Goal: Task Accomplishment & Management: Use online tool/utility

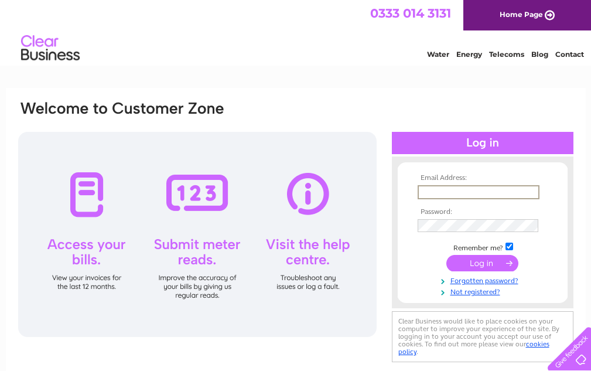
click at [473, 189] on input "text" at bounding box center [479, 192] width 122 height 14
type input "[EMAIL_ADDRESS][DOMAIN_NAME]"
click at [368, 299] on div at bounding box center [197, 234] width 359 height 205
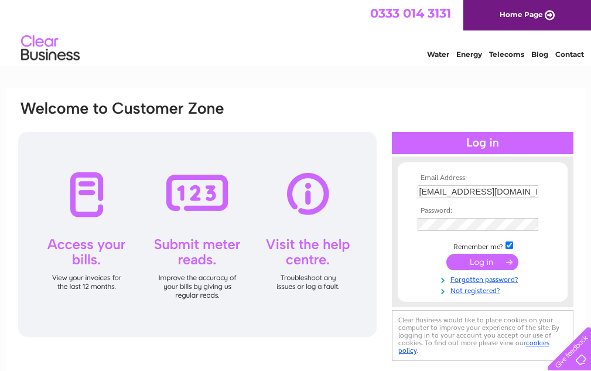
click at [485, 263] on input "submit" at bounding box center [483, 262] width 72 height 16
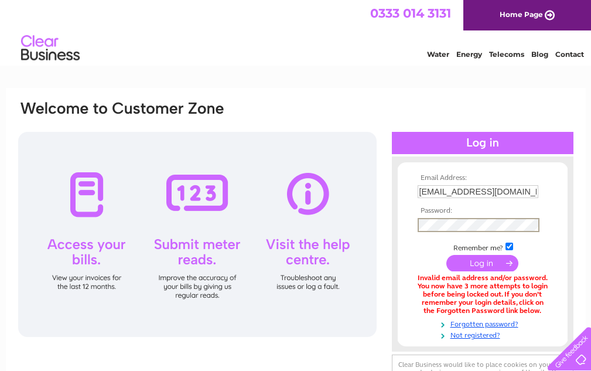
click at [447, 255] on input "submit" at bounding box center [483, 263] width 72 height 16
click at [376, 285] on div at bounding box center [197, 234] width 359 height 205
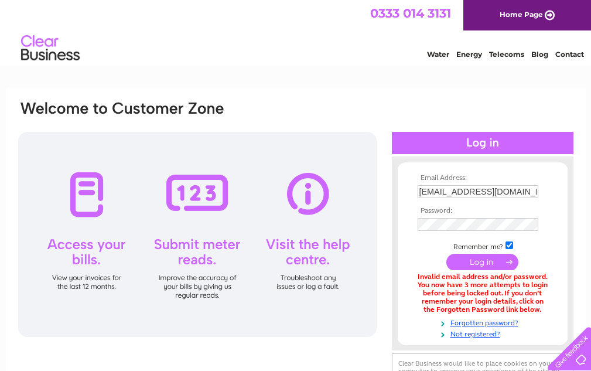
click at [472, 257] on input "submit" at bounding box center [483, 262] width 72 height 16
click at [485, 262] on input "submit" at bounding box center [483, 262] width 72 height 16
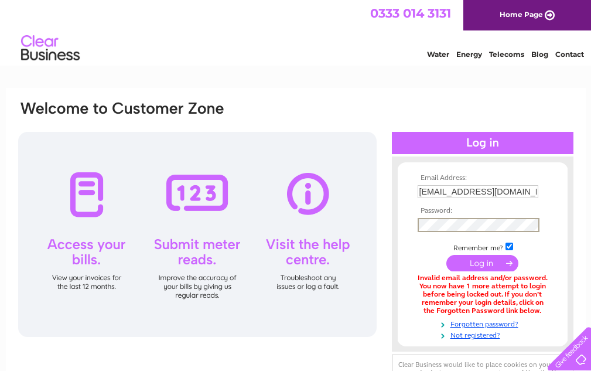
click at [392, 281] on div "Email Address: pcxpress257@gmail.com Password:" at bounding box center [483, 254] width 182 height 172
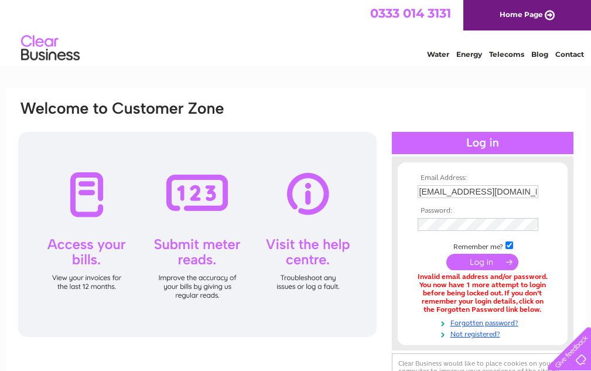
click at [482, 261] on input "submit" at bounding box center [483, 262] width 72 height 16
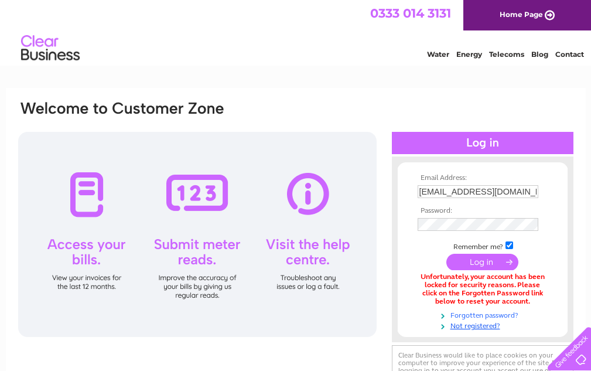
click at [495, 315] on link "Forgotten password?" at bounding box center [484, 314] width 133 height 11
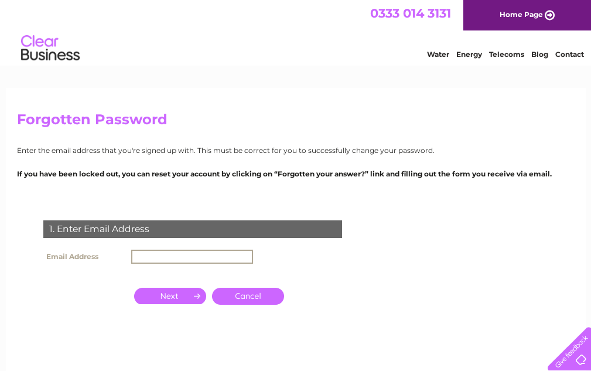
click at [174, 254] on input "text" at bounding box center [192, 257] width 122 height 14
type input "[EMAIL_ADDRESS][DOMAIN_NAME]"
click at [171, 294] on input "button" at bounding box center [170, 296] width 72 height 16
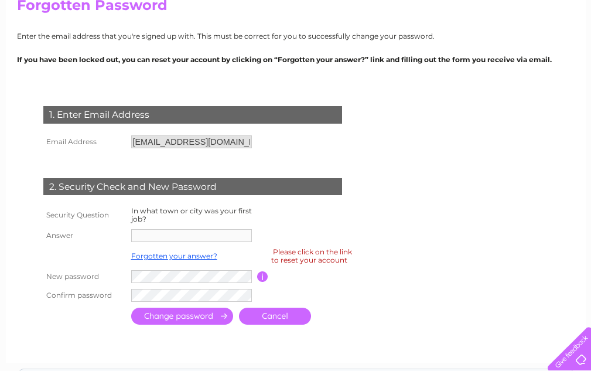
scroll to position [117, 0]
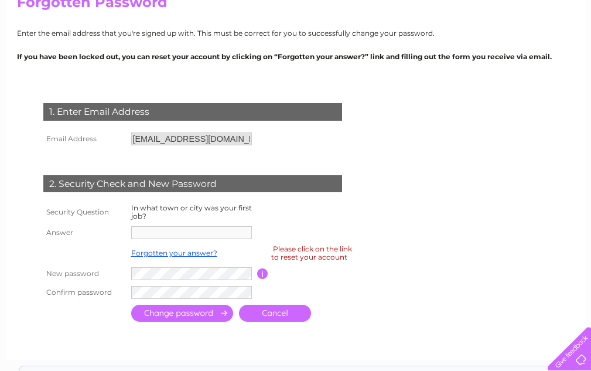
click at [174, 207] on label "In what town or city was your first job?" at bounding box center [191, 211] width 121 height 17
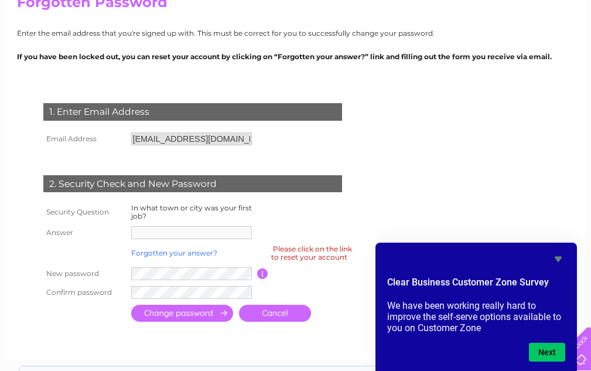
click at [166, 251] on link "Forgotten your answer?" at bounding box center [174, 253] width 86 height 9
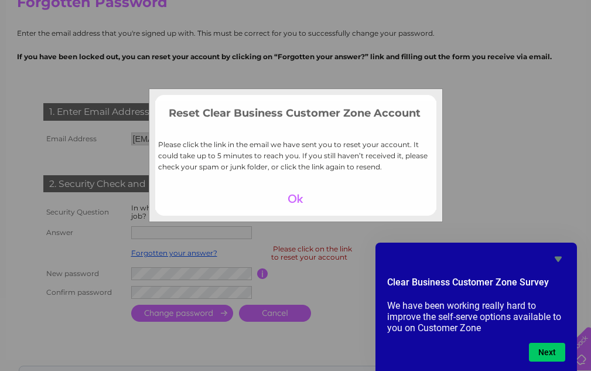
click at [296, 197] on div at bounding box center [296, 198] width 72 height 16
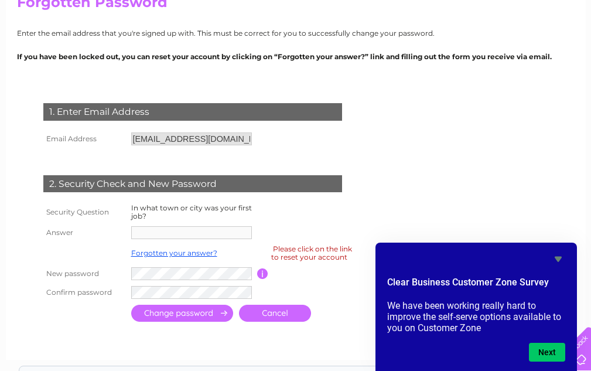
click at [292, 246] on div "Please click on the link to reset your account" at bounding box center [311, 253] width 81 height 21
click at [288, 252] on div "Please click on the link to reset your account" at bounding box center [311, 253] width 81 height 21
click at [262, 271] on input "button" at bounding box center [262, 273] width 11 height 11
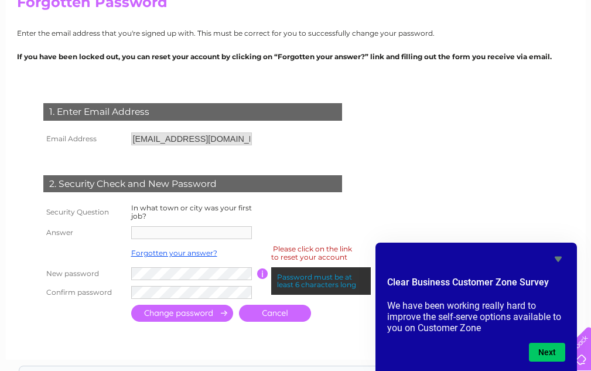
click at [262, 271] on input "button" at bounding box center [262, 273] width 11 height 11
click at [224, 225] on td at bounding box center [192, 232] width 129 height 19
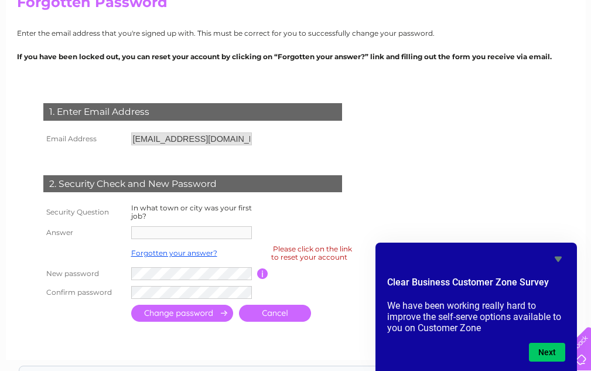
click at [181, 139] on input "[EMAIL_ADDRESS][DOMAIN_NAME]" at bounding box center [191, 138] width 121 height 13
click at [171, 182] on div "2. Security Check and New Password" at bounding box center [192, 184] width 299 height 18
click at [171, 200] on td "2. Security Check and New Password" at bounding box center [192, 183] width 305 height 38
click at [79, 215] on th "Security Question" at bounding box center [84, 212] width 88 height 22
click at [64, 225] on th "Answer" at bounding box center [84, 232] width 88 height 19
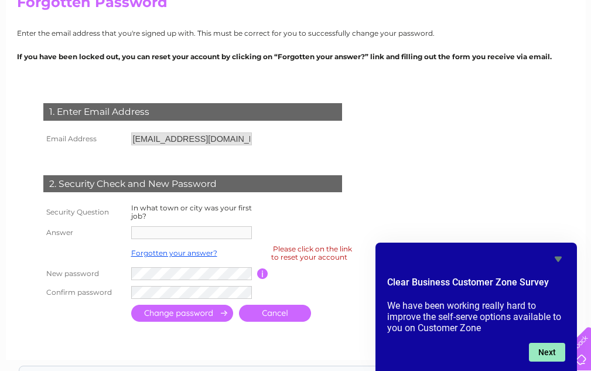
click at [546, 349] on button "Next" at bounding box center [547, 352] width 36 height 19
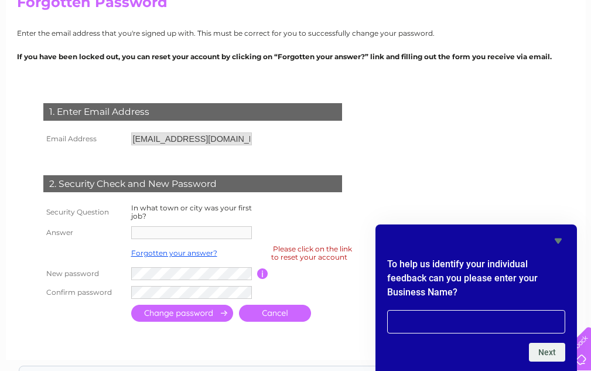
click at [392, 288] on h2 "To help us identify your individual feedback can you please enter your Business…" at bounding box center [476, 281] width 178 height 48
click at [176, 253] on link "Forgotten your answer?" at bounding box center [174, 253] width 86 height 9
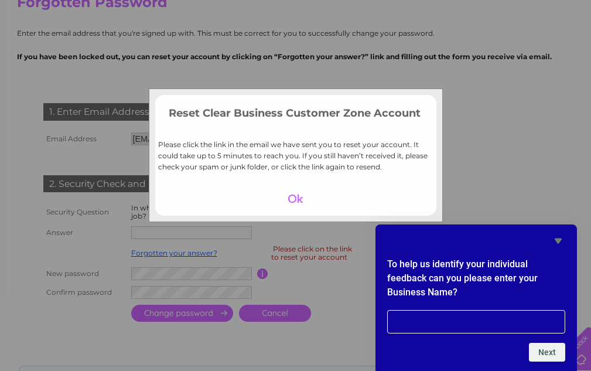
click at [295, 195] on div at bounding box center [296, 198] width 72 height 16
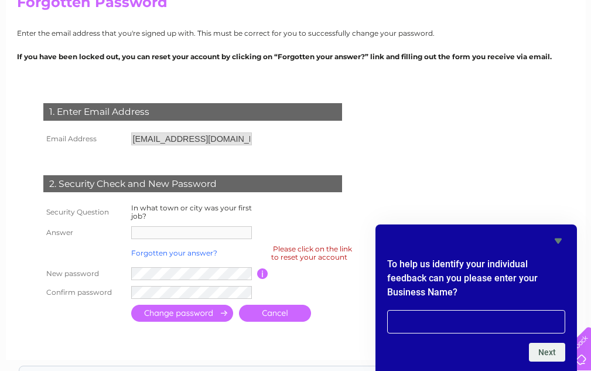
click at [180, 254] on link "Forgotten your answer?" at bounding box center [174, 253] width 86 height 9
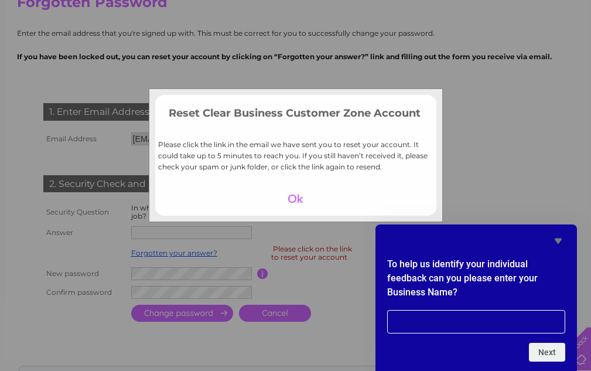
click at [293, 198] on div at bounding box center [296, 198] width 72 height 16
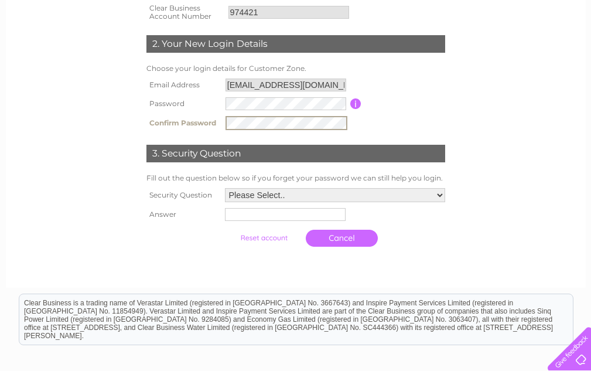
scroll to position [234, 0]
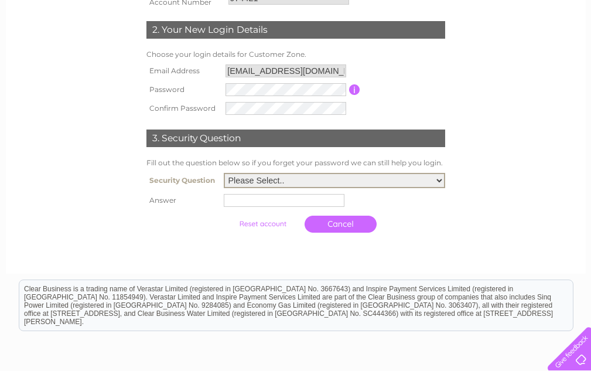
click at [305, 182] on select "Please Select.. In what town or city was your first job? In what town or city d…" at bounding box center [335, 180] width 222 height 15
select select "1"
click at [224, 173] on select "Please Select.. In what town or city was your first job? In what town or city d…" at bounding box center [335, 180] width 222 height 15
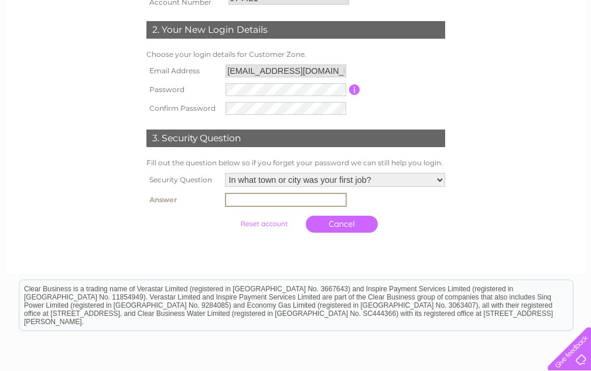
click at [295, 203] on input "text" at bounding box center [286, 200] width 122 height 14
drag, startPoint x: 286, startPoint y: 197, endPoint x: 192, endPoint y: 190, distance: 94.6
click at [192, 190] on tr "Answer London" at bounding box center [296, 200] width 305 height 20
click at [269, 196] on input "London" at bounding box center [286, 200] width 122 height 14
type input "L"
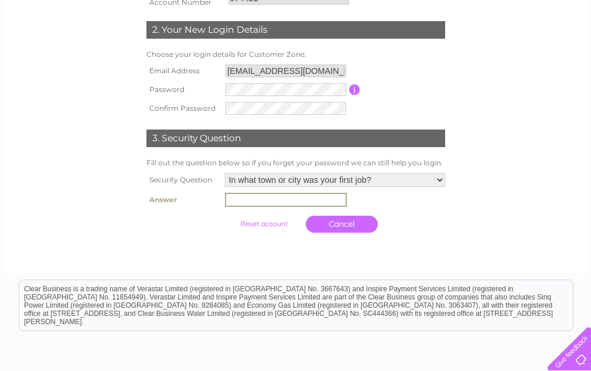
click at [267, 200] on input "text" at bounding box center [286, 200] width 122 height 14
type input "Forest Gate"
click at [274, 224] on input "submit" at bounding box center [264, 223] width 72 height 16
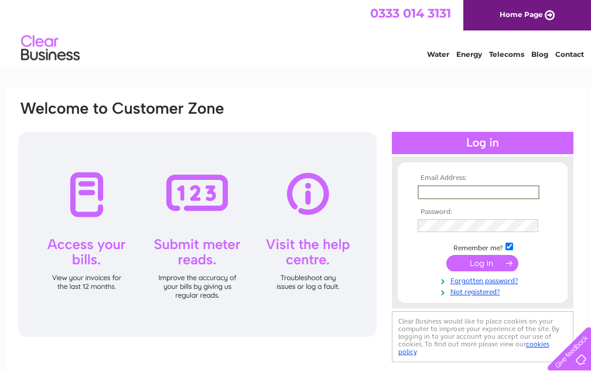
click at [441, 188] on input "text" at bounding box center [479, 192] width 122 height 14
type input "pcxpress257@gmail.com"
click at [409, 279] on form "Email Address: pcxpress257@gmail.com Password:" at bounding box center [483, 235] width 170 height 122
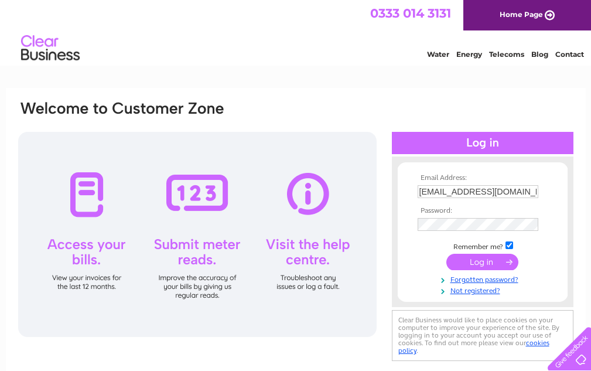
click at [474, 262] on input "submit" at bounding box center [483, 262] width 72 height 16
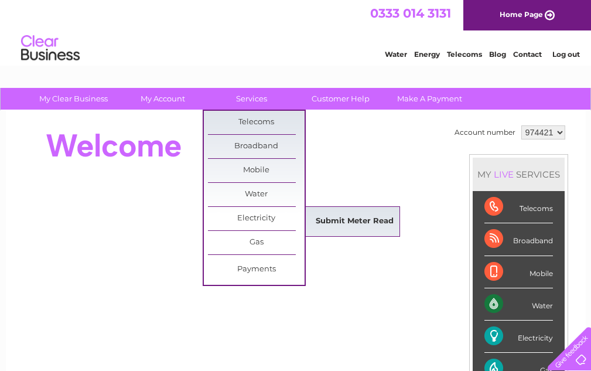
click at [350, 219] on link "Submit Meter Read" at bounding box center [355, 221] width 97 height 23
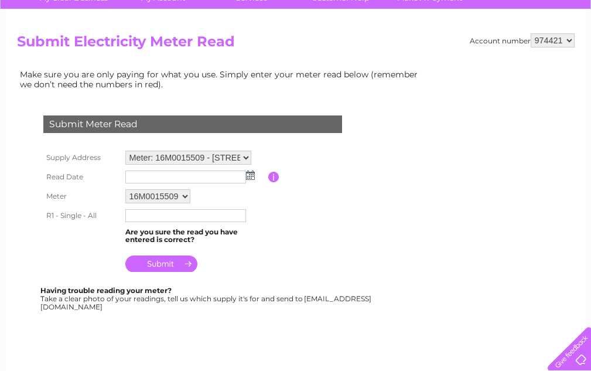
scroll to position [117, 0]
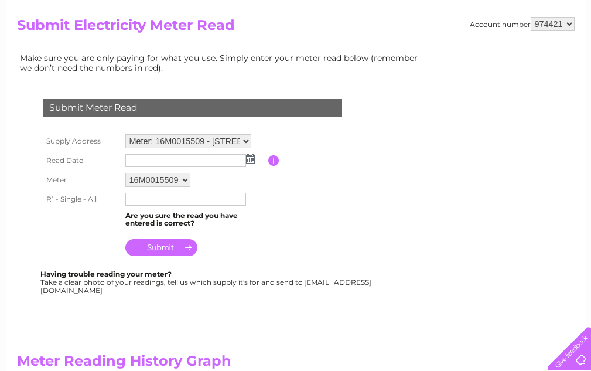
click at [196, 159] on input "text" at bounding box center [185, 160] width 121 height 13
click at [250, 164] on td at bounding box center [195, 160] width 146 height 19
click at [251, 159] on img at bounding box center [250, 158] width 9 height 9
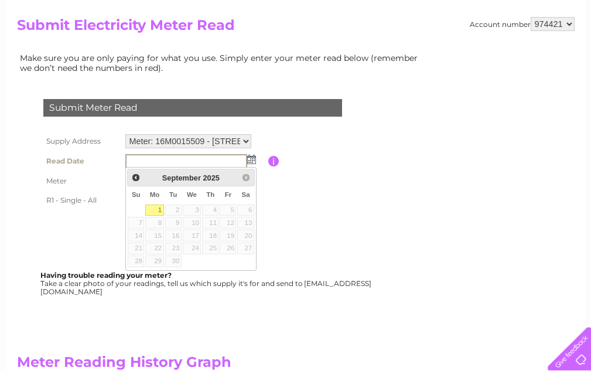
click at [156, 209] on link "1" at bounding box center [154, 211] width 18 height 12
type input "2025/09/01"
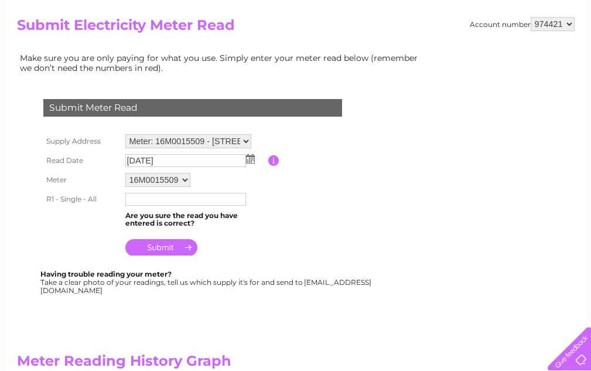
click at [154, 196] on input "text" at bounding box center [185, 199] width 121 height 13
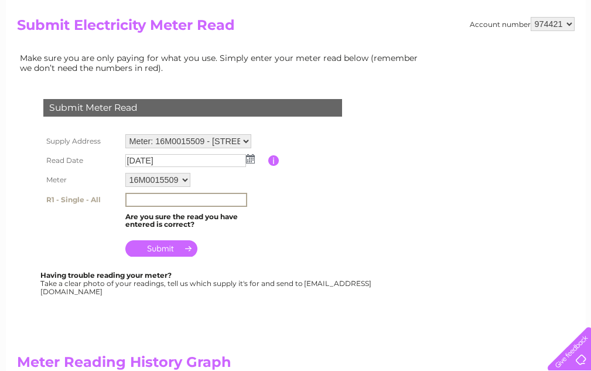
click at [156, 200] on input "text" at bounding box center [186, 200] width 122 height 14
type input "50066"
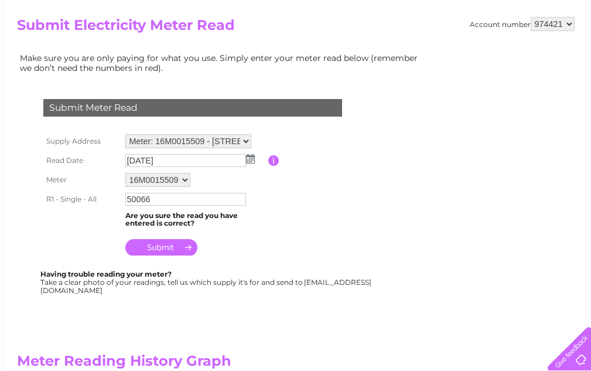
click at [159, 249] on input "submit" at bounding box center [161, 247] width 72 height 16
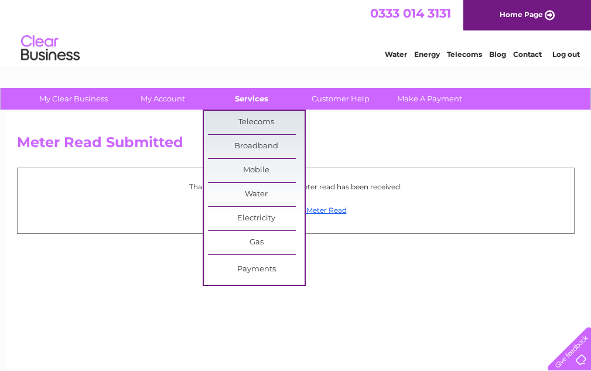
click at [251, 99] on link "Services" at bounding box center [251, 99] width 97 height 22
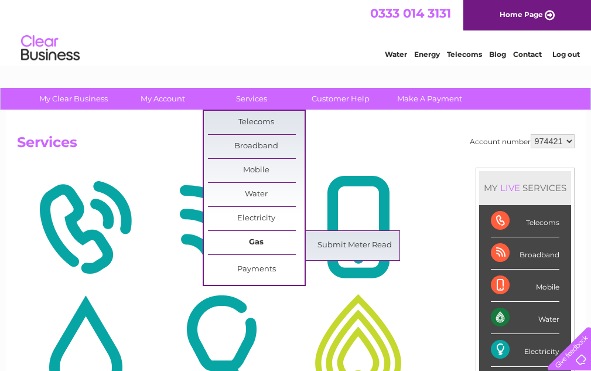
click at [251, 241] on link "Gas" at bounding box center [256, 242] width 97 height 23
click at [342, 245] on link "Submit Meter Read" at bounding box center [355, 245] width 97 height 23
click at [351, 244] on link "Submit Meter Read" at bounding box center [355, 245] width 97 height 23
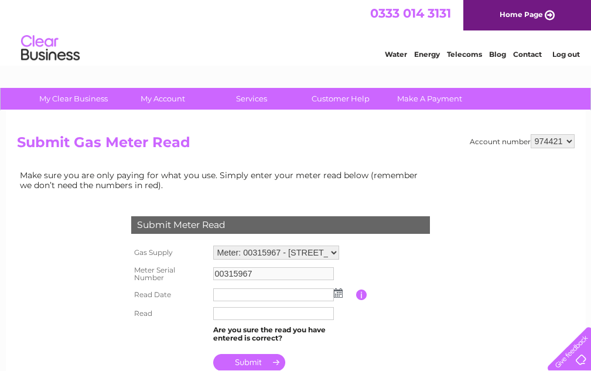
click at [341, 294] on img at bounding box center [338, 292] width 9 height 9
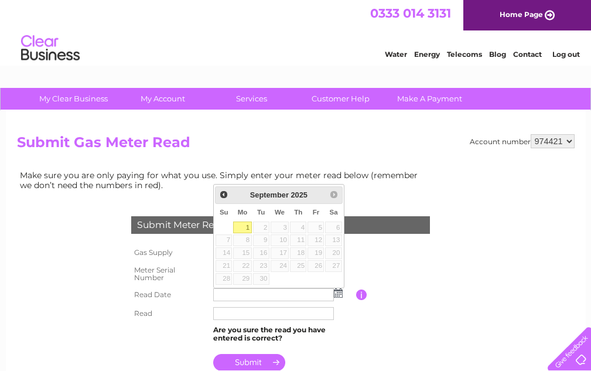
click at [246, 225] on link "1" at bounding box center [242, 228] width 18 height 12
type input "2025/09/01"
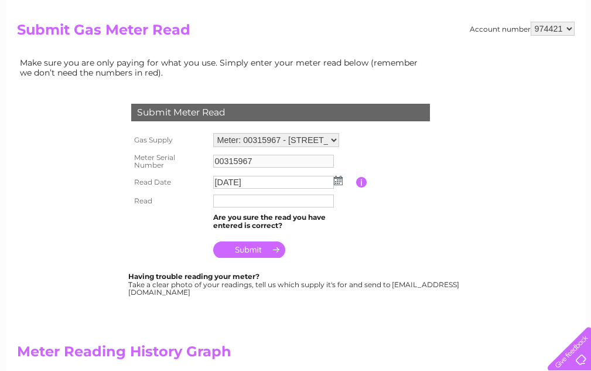
scroll to position [117, 0]
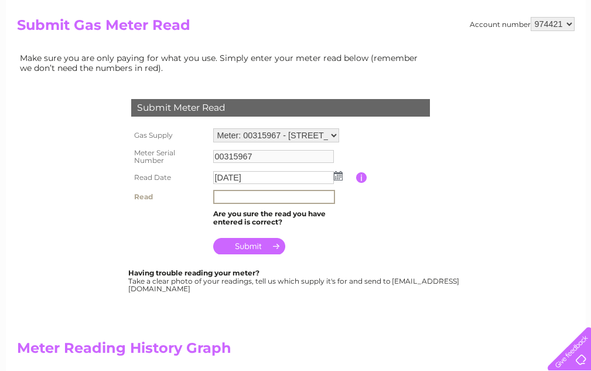
click at [259, 196] on input "text" at bounding box center [274, 197] width 122 height 14
type input "1628"
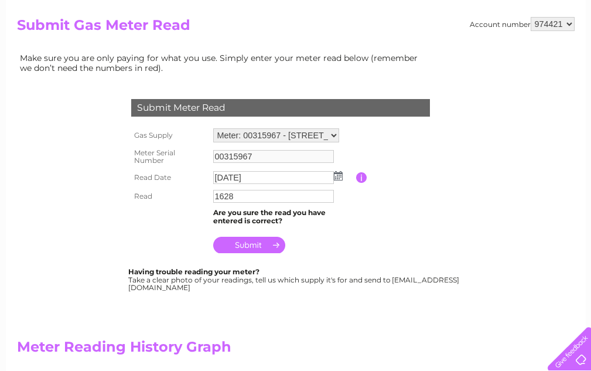
click at [254, 243] on input "submit" at bounding box center [249, 245] width 72 height 16
